Goal: Task Accomplishment & Management: Manage account settings

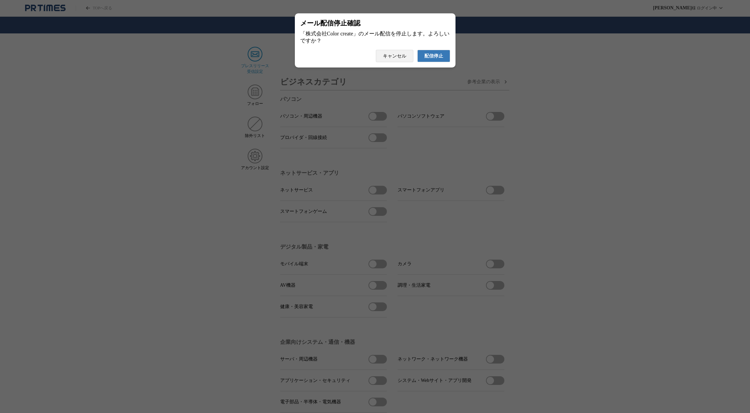
click at [438, 59] on span "配信停止" at bounding box center [433, 56] width 19 height 6
click at [428, 58] on span "配信停止" at bounding box center [433, 56] width 19 height 6
click at [428, 59] on span "配信停止" at bounding box center [433, 56] width 19 height 6
